Goal: Task Accomplishment & Management: Use online tool/utility

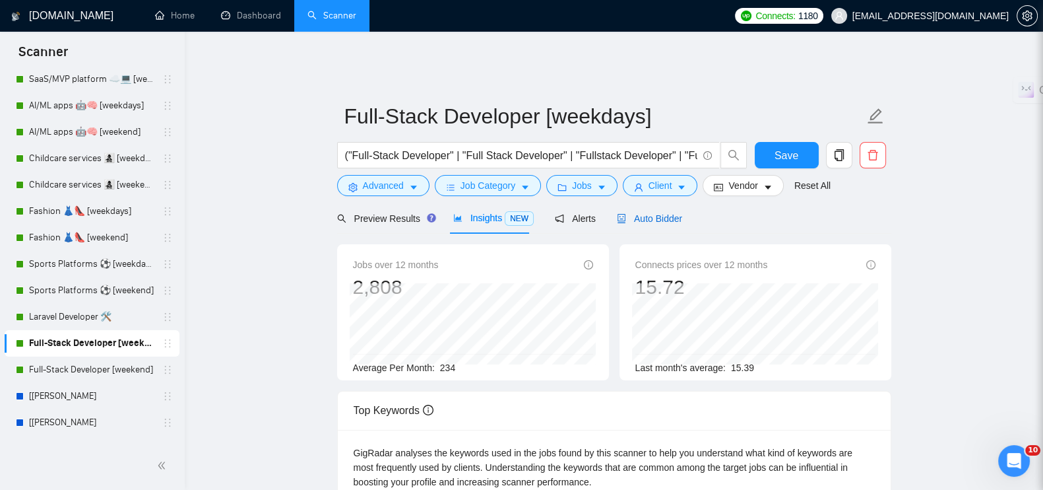
click at [640, 213] on span "Auto Bidder" at bounding box center [649, 218] width 65 height 11
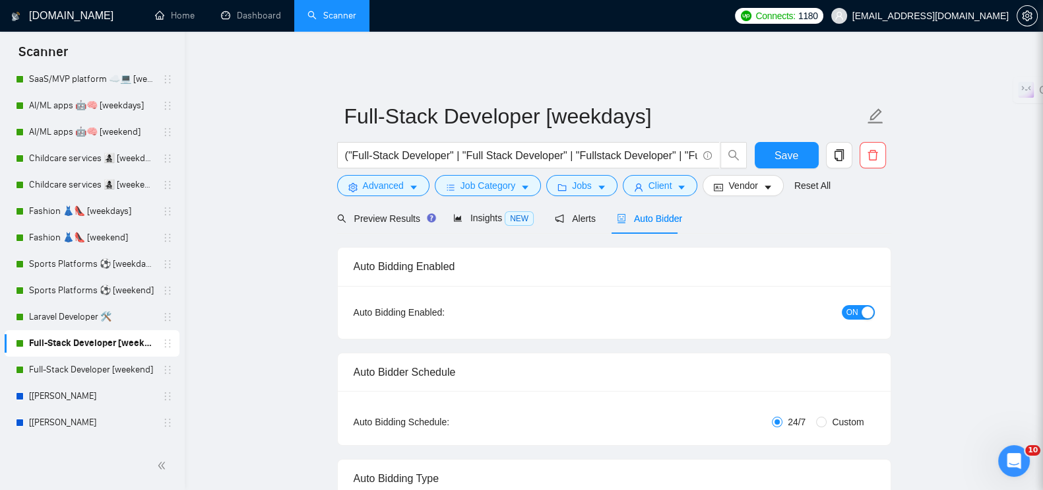
radio input "false"
radio input "true"
checkbox input "true"
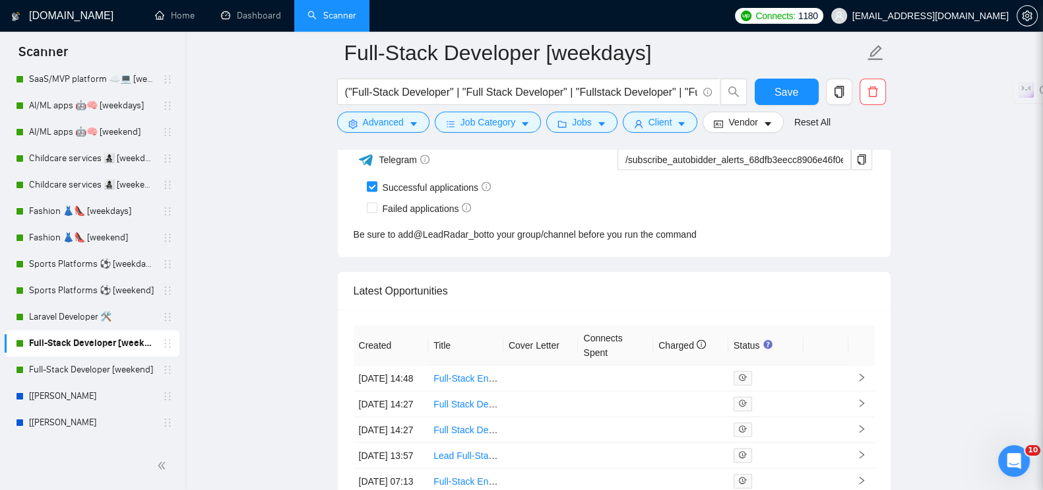
scroll to position [3468, 0]
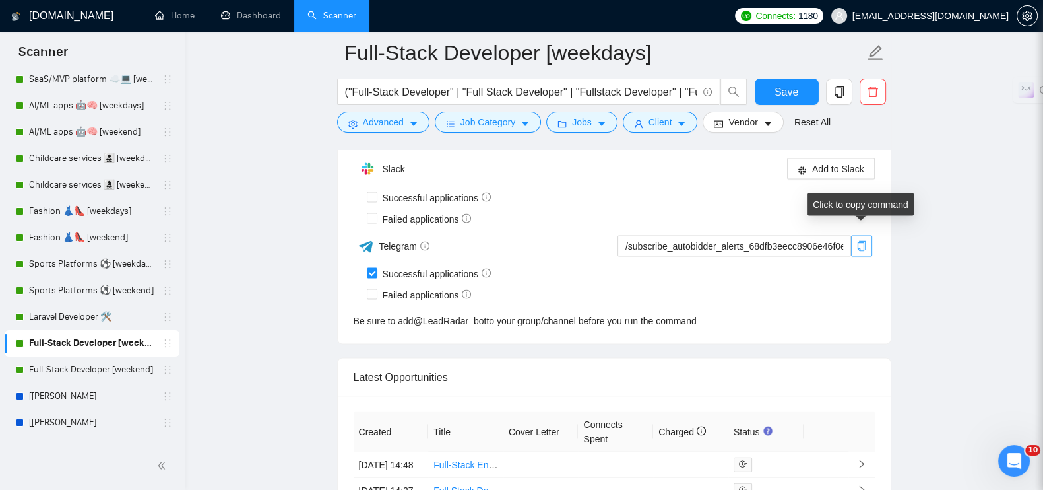
click at [860, 241] on icon "copy" at bounding box center [862, 246] width 11 height 11
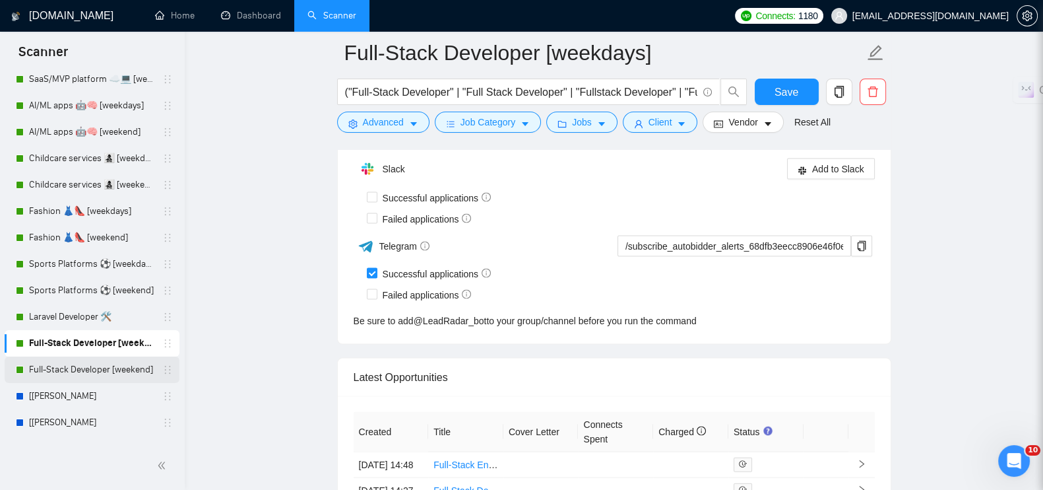
click at [111, 362] on link "Full-Stack Developer [weekend]" at bounding box center [91, 369] width 125 height 26
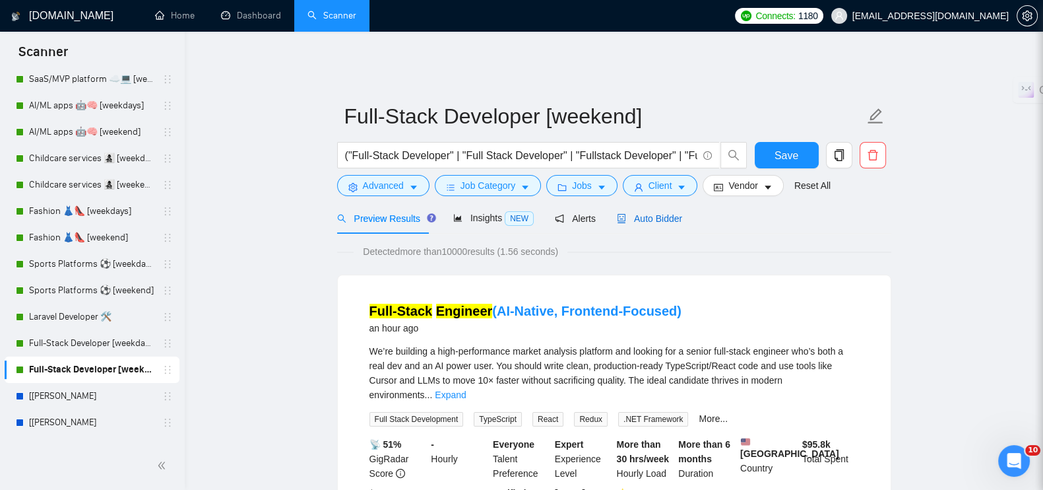
click at [650, 213] on span "Auto Bidder" at bounding box center [649, 218] width 65 height 11
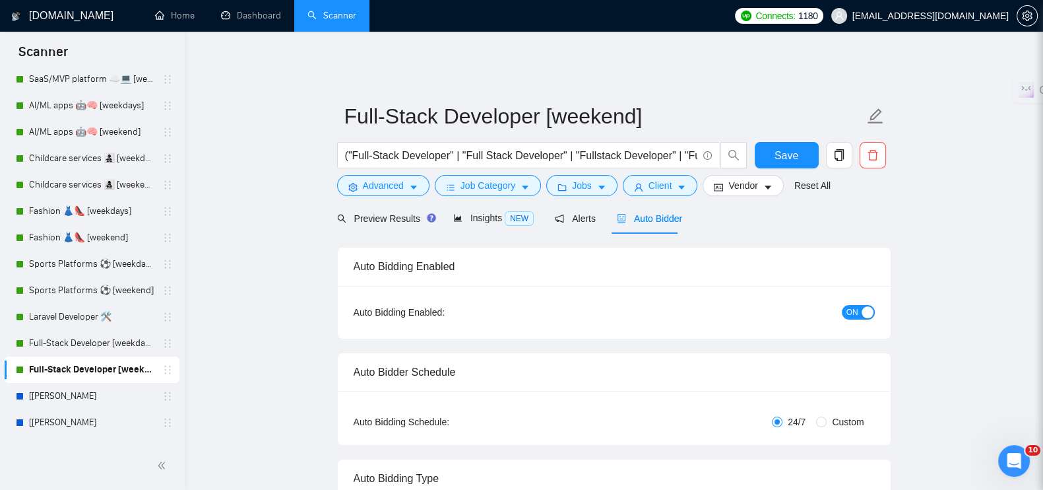
radio input "false"
radio input "true"
checkbox input "true"
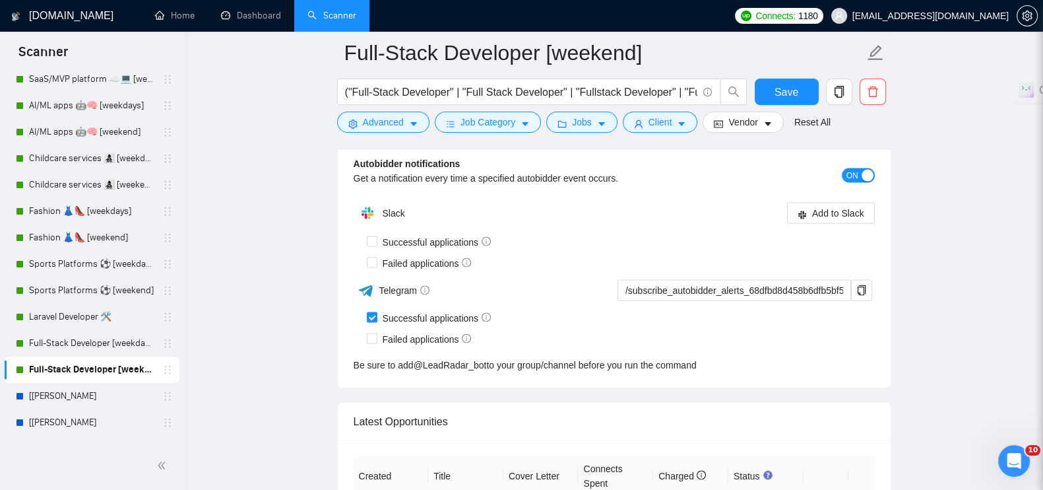
scroll to position [3382, 0]
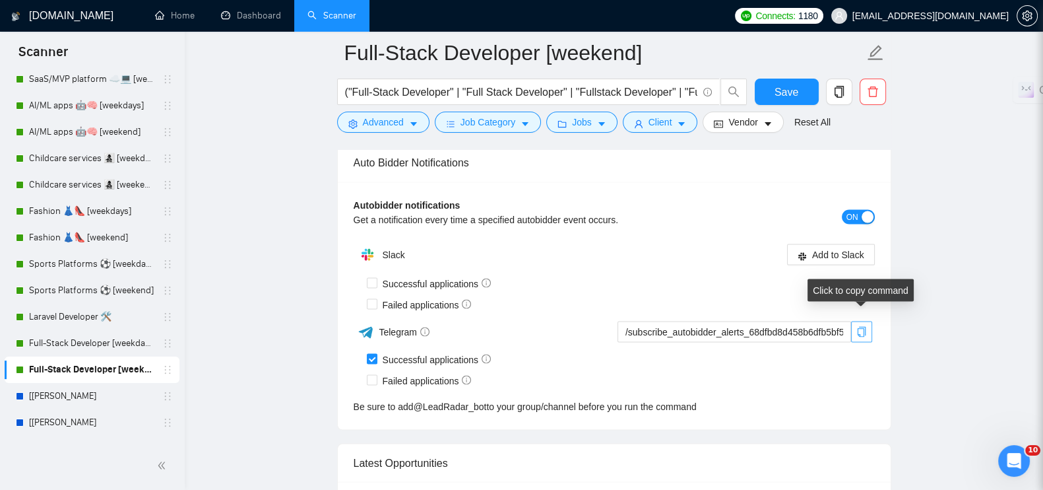
click at [860, 327] on icon "copy" at bounding box center [862, 332] width 11 height 11
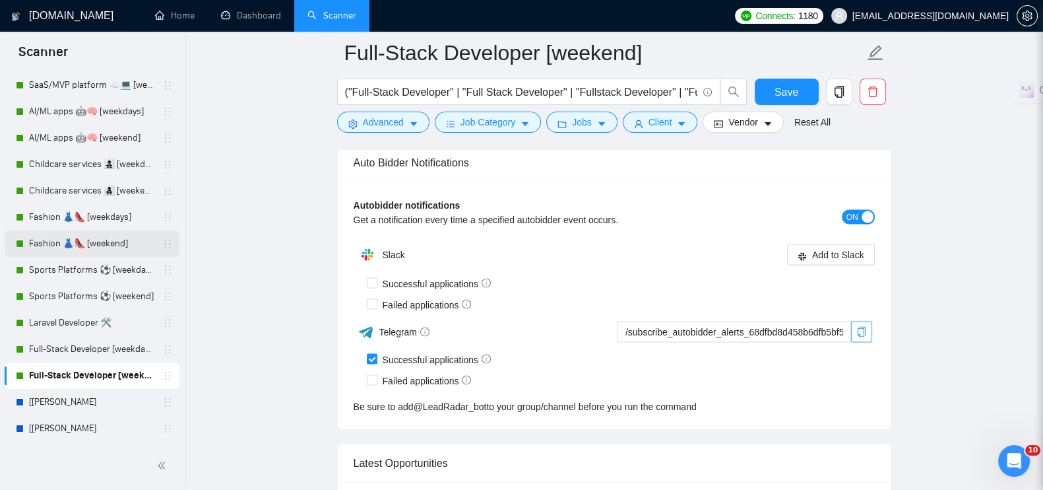
scroll to position [495, 0]
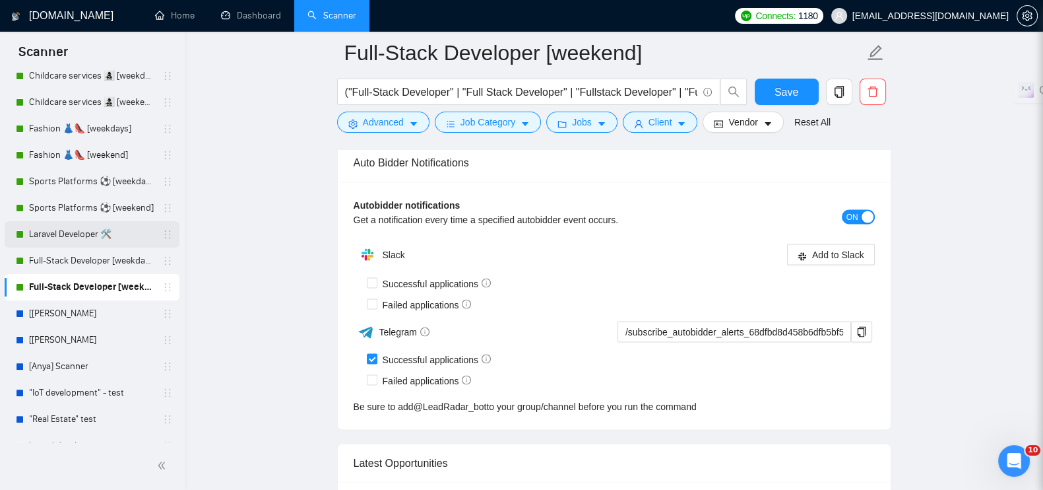
click at [63, 231] on link "Laravel Developer 🛠️" at bounding box center [91, 234] width 125 height 26
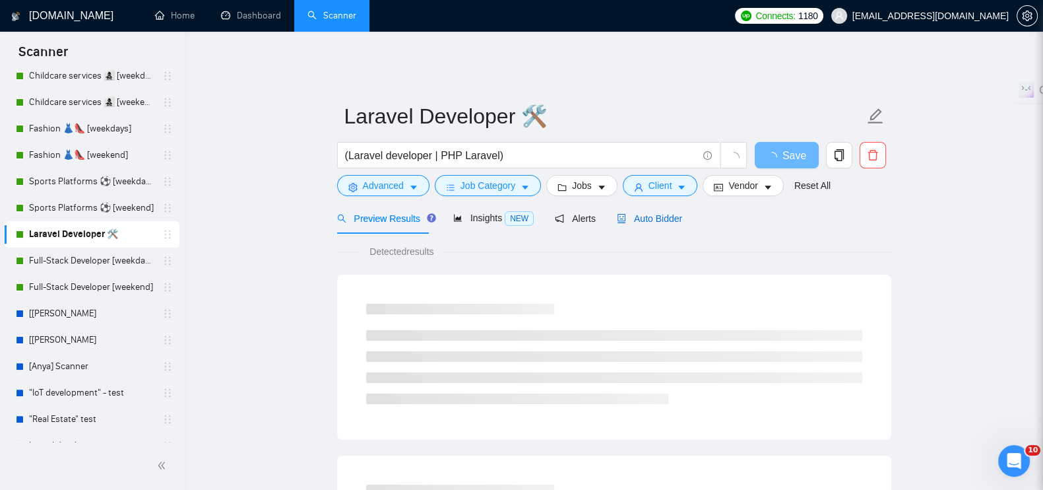
click at [645, 213] on span "Auto Bidder" at bounding box center [649, 218] width 65 height 11
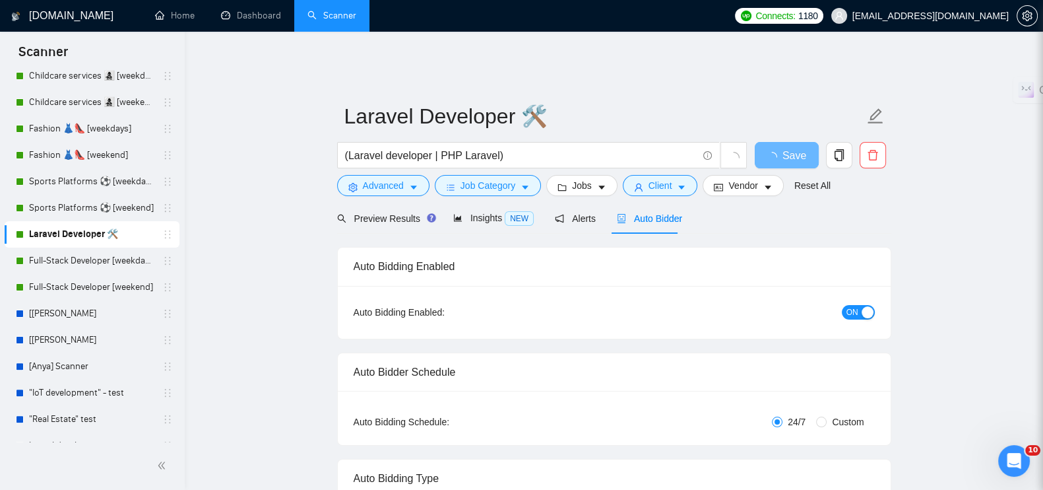
radio input "false"
radio input "true"
checkbox input "true"
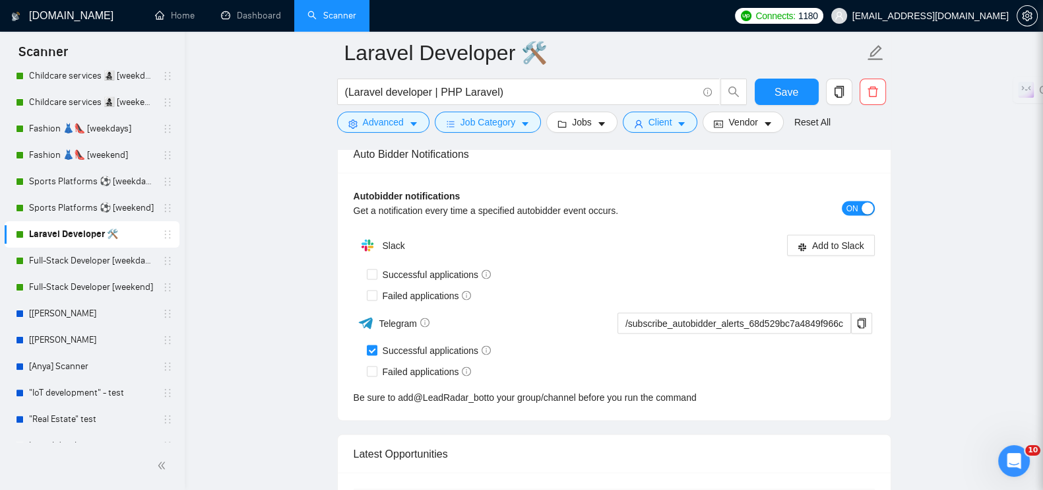
scroll to position [3382, 0]
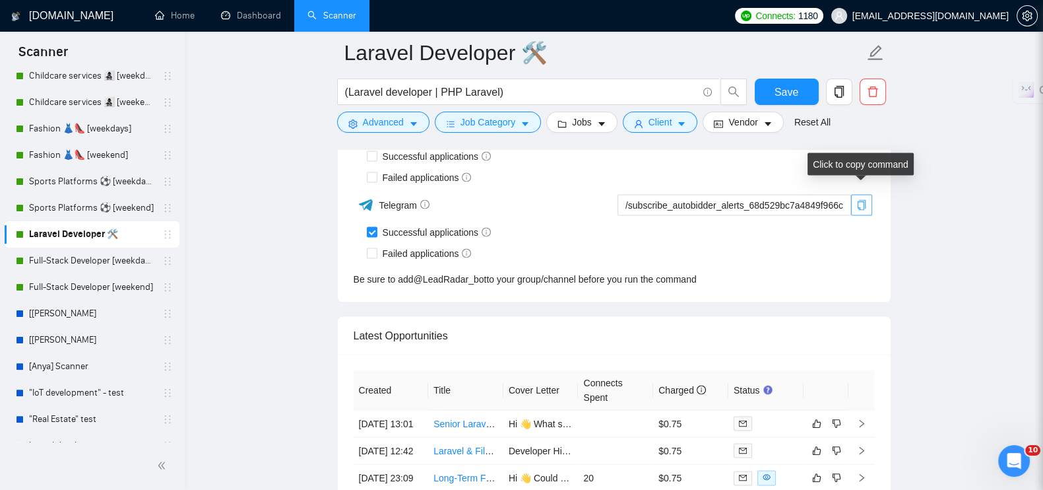
click at [863, 200] on icon "copy" at bounding box center [861, 205] width 9 height 11
